Goal: Transaction & Acquisition: Purchase product/service

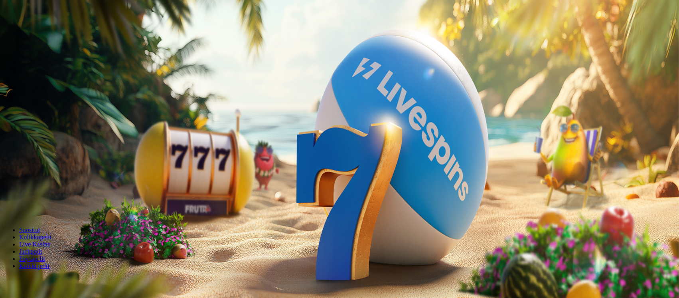
click at [45, 32] on span "Kirjaudu" at bounding box center [55, 29] width 20 height 6
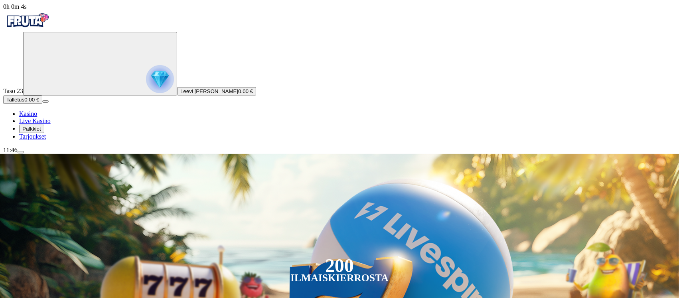
click at [43, 140] on span "Tarjoukset" at bounding box center [32, 136] width 27 height 7
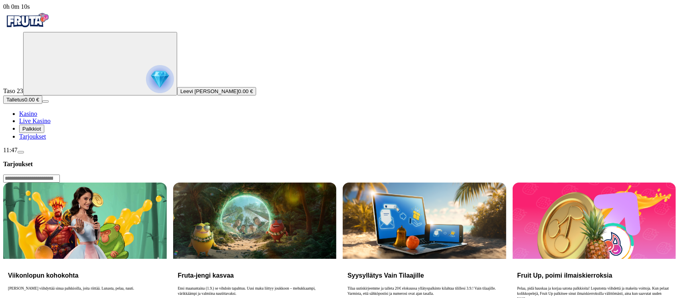
click at [41, 132] on span "Palkkiot" at bounding box center [31, 129] width 19 height 6
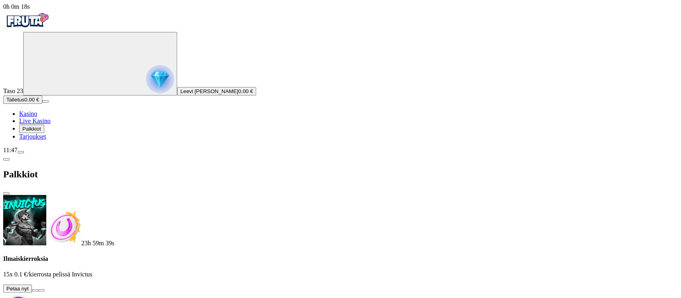
click at [38, 289] on button at bounding box center [35, 290] width 6 height 2
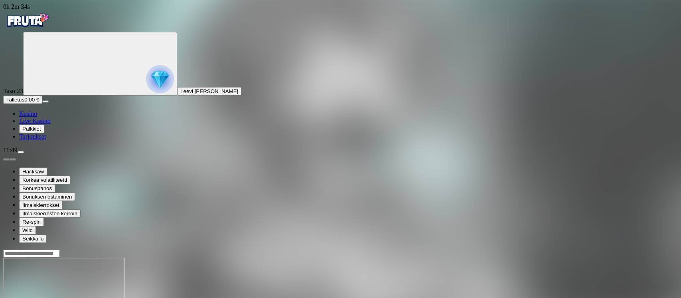
click at [38, 132] on span "Palkkiot" at bounding box center [31, 129] width 19 height 6
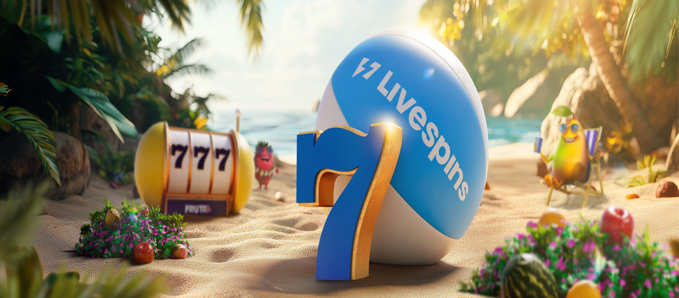
click at [24, 103] on span "Talletus" at bounding box center [15, 100] width 18 height 6
type input "**"
click at [21, 152] on span "menu icon" at bounding box center [21, 152] width 0 height 0
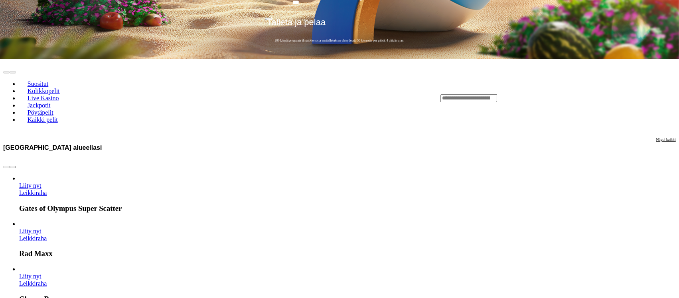
scroll to position [213, 0]
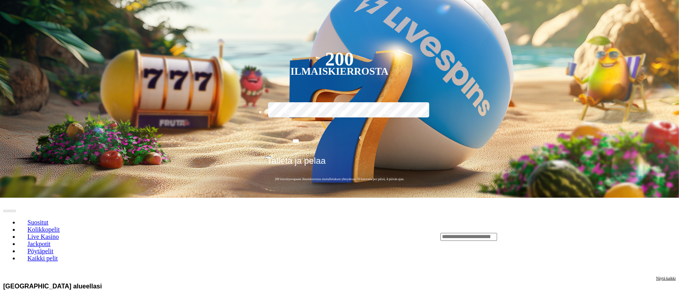
scroll to position [160, 0]
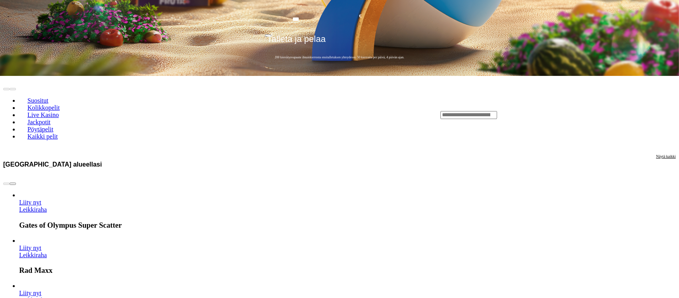
scroll to position [266, 0]
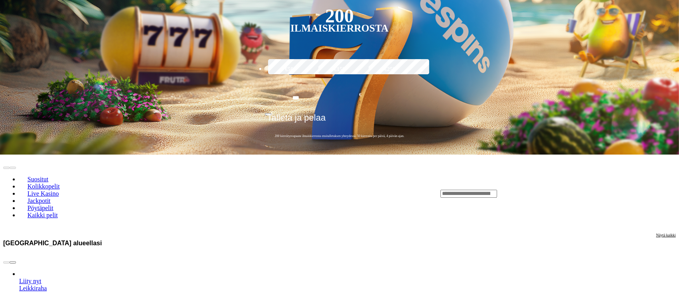
scroll to position [266, 0]
